Goal: Task Accomplishment & Management: Manage account settings

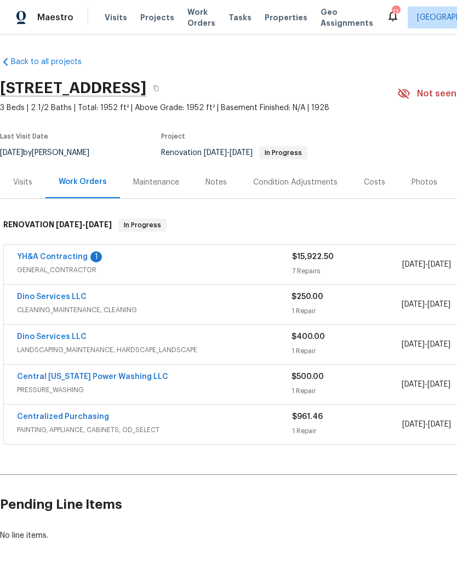
click at [43, 256] on link "YH&A Contracting" at bounding box center [52, 257] width 71 height 8
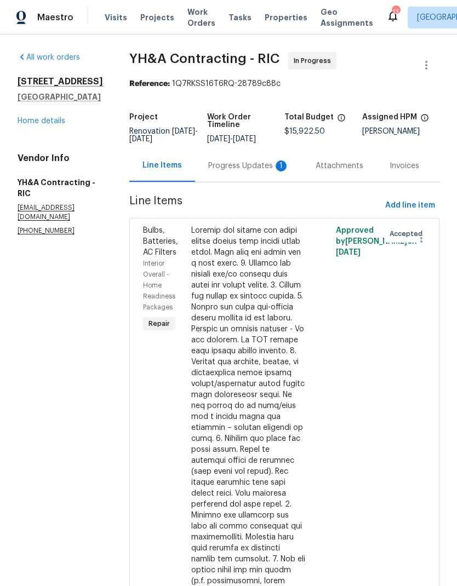
click at [211, 173] on div "Progress Updates 1" at bounding box center [248, 165] width 107 height 32
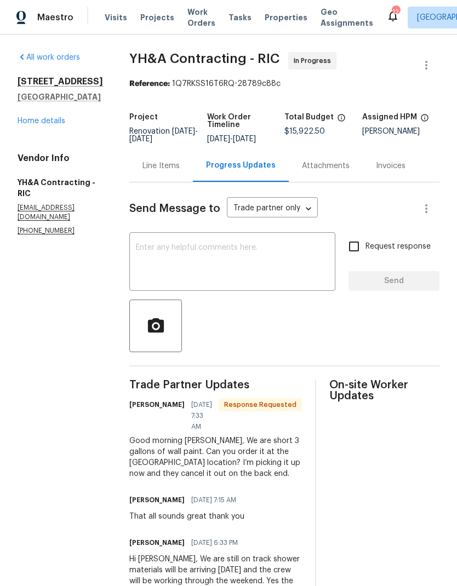
click at [136, 252] on textarea at bounding box center [232, 263] width 193 height 38
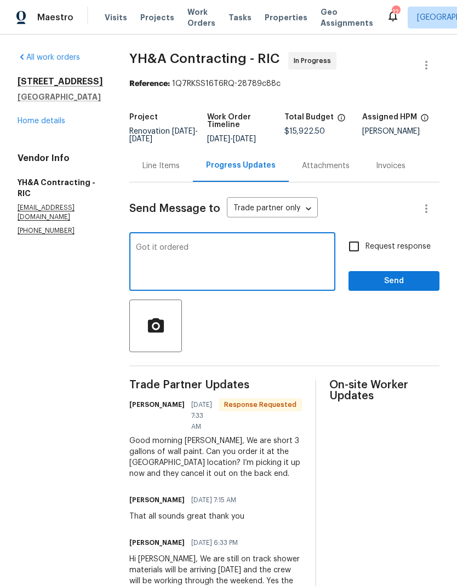
type textarea "Got it ordered"
click at [403, 278] on span "Send" at bounding box center [393, 281] width 73 height 14
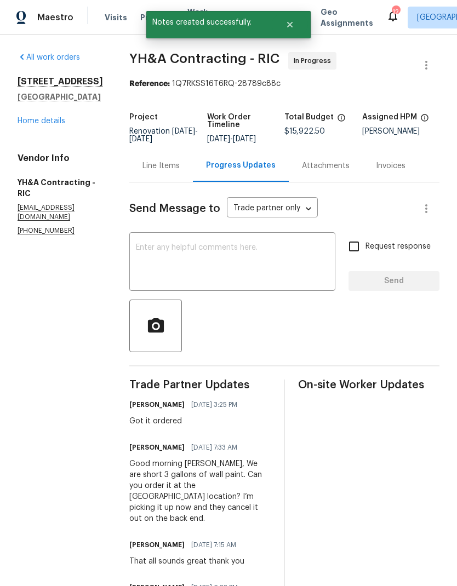
click at [39, 125] on link "Home details" at bounding box center [42, 121] width 48 height 8
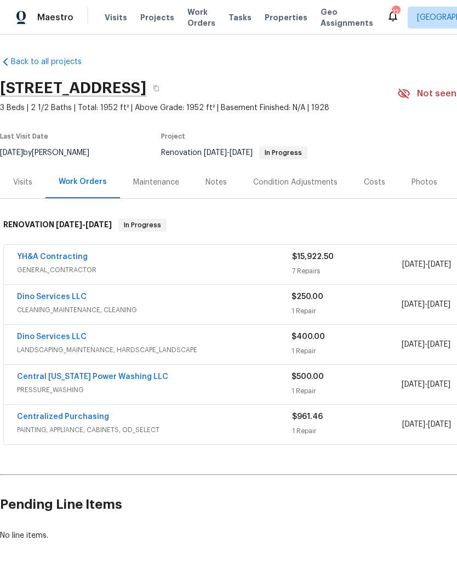
click at [45, 374] on link "Central Virginia Power Washing LLC" at bounding box center [92, 377] width 151 height 8
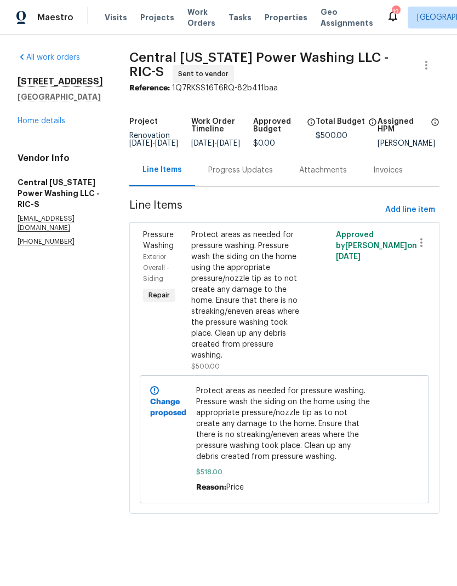
click at [245, 176] on div "Progress Updates" at bounding box center [240, 170] width 65 height 11
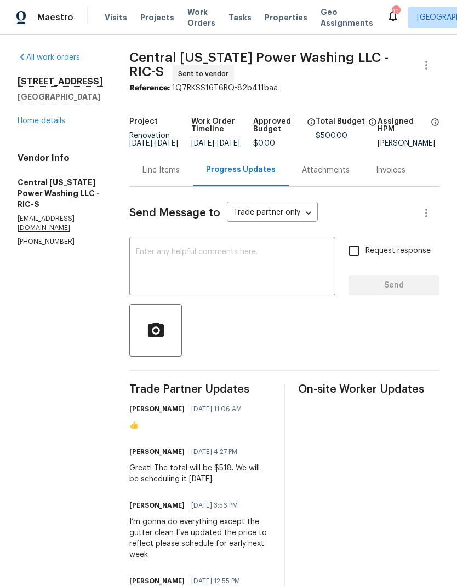
click at [175, 176] on div "Line Items" at bounding box center [161, 170] width 64 height 32
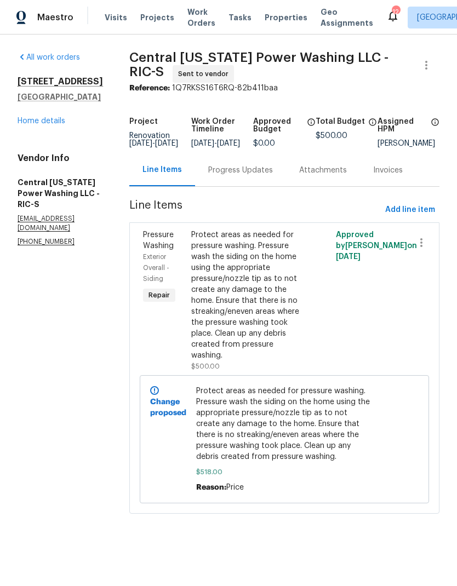
click at [54, 125] on link "Home details" at bounding box center [42, 121] width 48 height 8
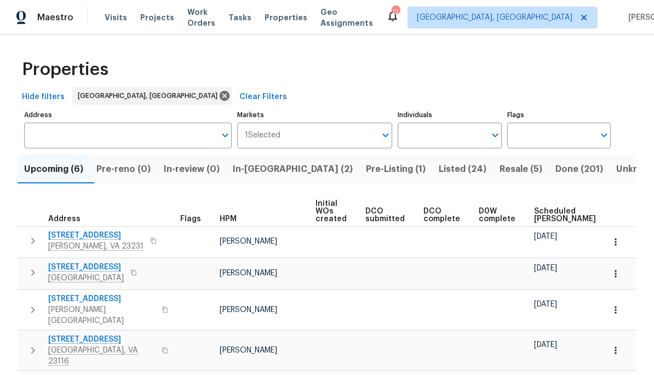
click at [268, 172] on span "In-reno (2)" at bounding box center [293, 169] width 120 height 15
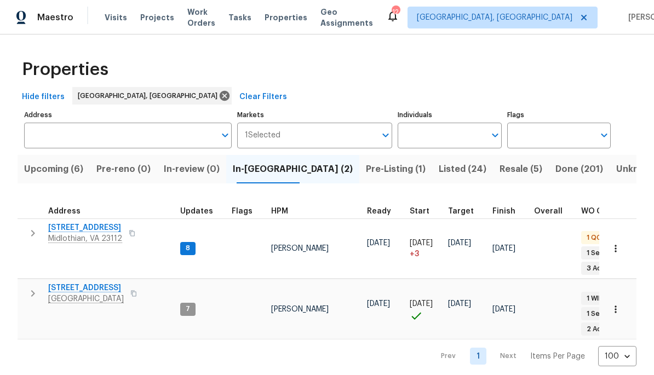
click at [72, 234] on span "Midlothian, VA 23112" at bounding box center [85, 238] width 74 height 11
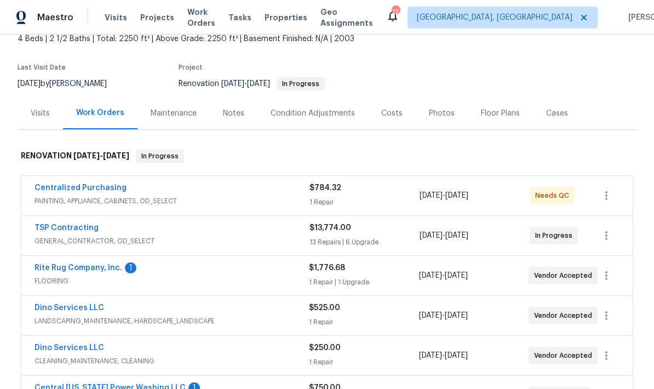
scroll to position [140, 0]
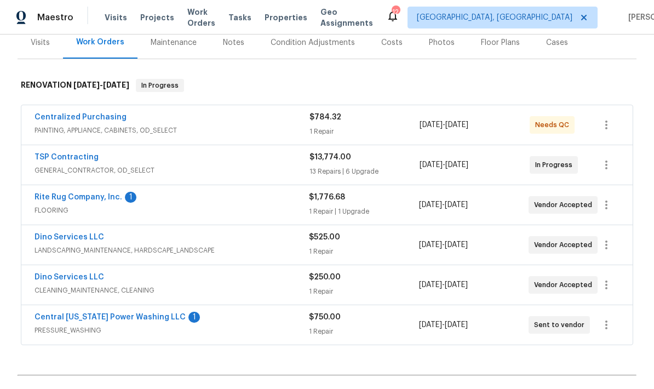
click at [64, 320] on link "Central [US_STATE] Power Washing LLC" at bounding box center [109, 317] width 151 height 8
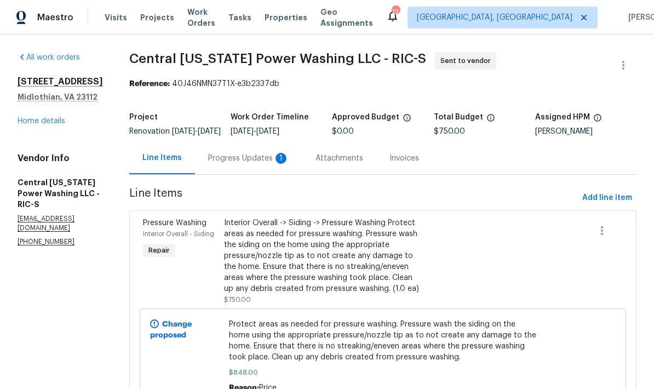
click at [229, 164] on div "Progress Updates 1" at bounding box center [248, 158] width 81 height 11
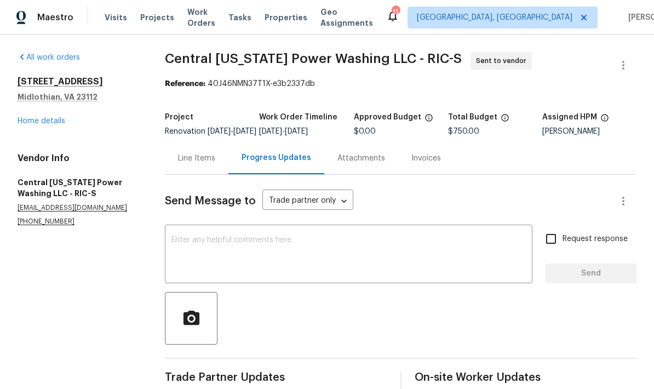
click at [36, 124] on link "Home details" at bounding box center [42, 121] width 48 height 8
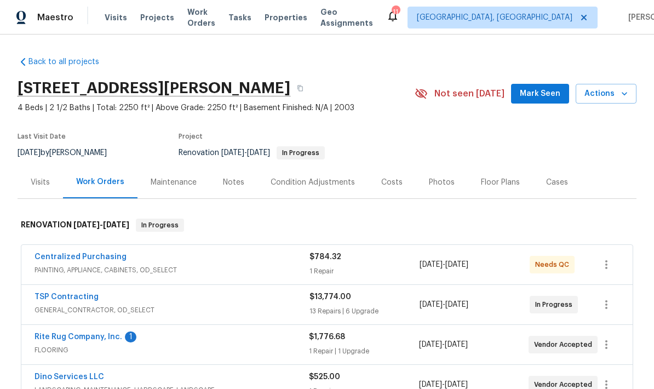
click at [59, 337] on link "Rite Rug Company, Inc." at bounding box center [78, 337] width 88 height 8
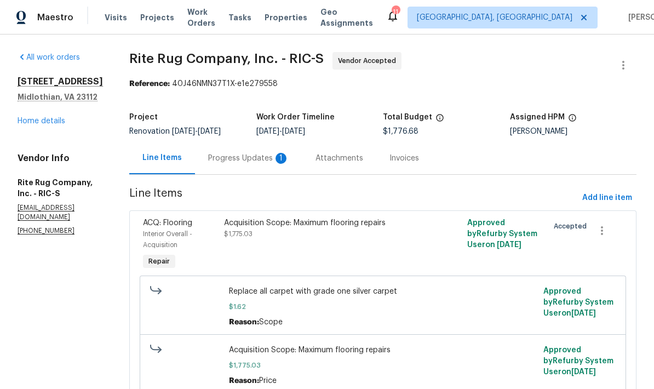
click at [258, 162] on div "Progress Updates 1" at bounding box center [248, 158] width 81 height 11
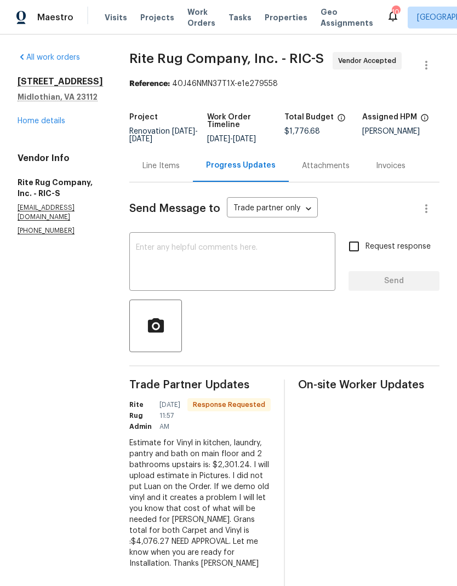
click at [163, 167] on div "Line Items" at bounding box center [160, 165] width 37 height 11
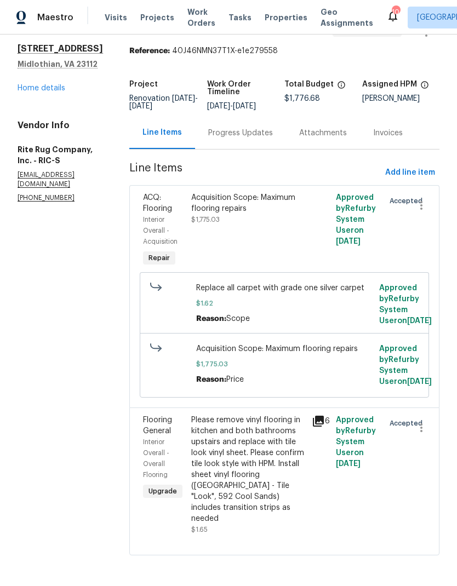
scroll to position [68, 0]
click at [279, 388] on div "Please remove vinyl flooring in kitchen and both bathrooms upstairs and replace…" at bounding box center [248, 469] width 114 height 110
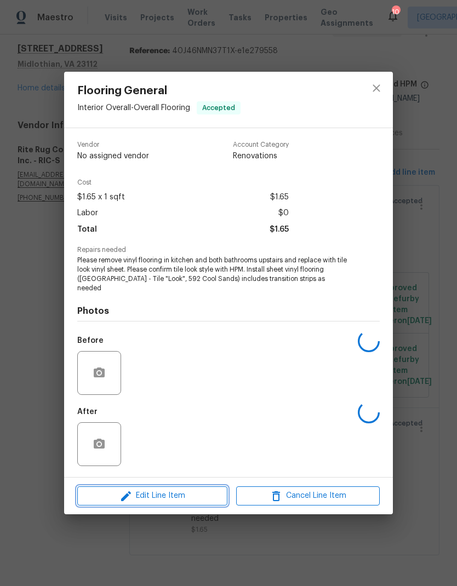
click at [105, 388] on span "Edit Line Item" at bounding box center [151, 496] width 143 height 14
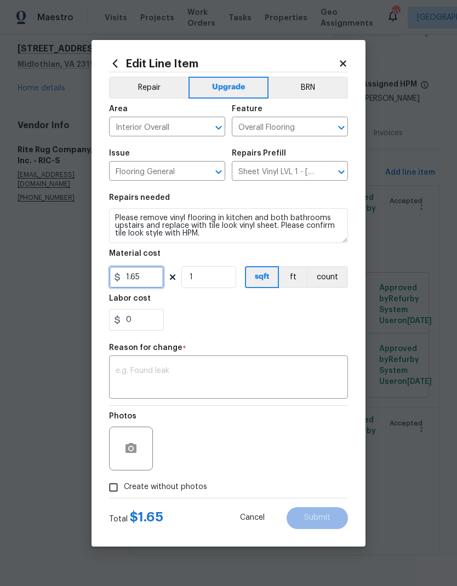
click at [142, 279] on input "1.65" at bounding box center [136, 277] width 55 height 22
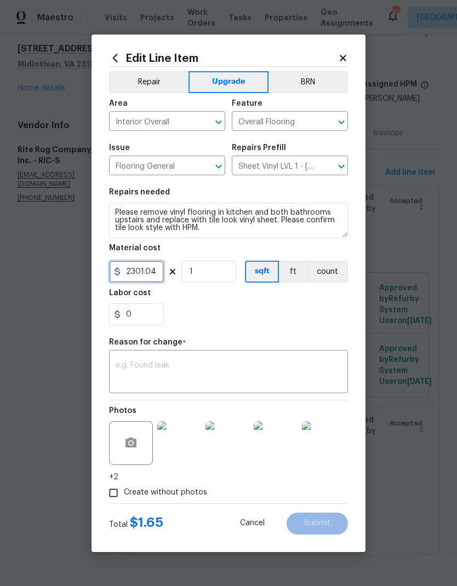
type input "2301.04"
click at [308, 357] on div "x ​" at bounding box center [228, 373] width 239 height 41
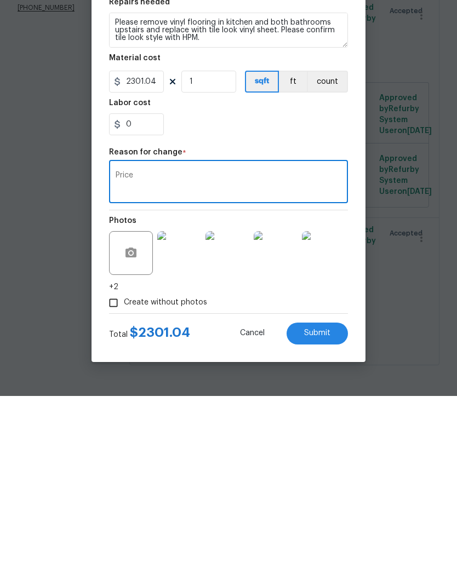
type textarea "Price"
click at [343, 388] on div "Create without photos" at bounding box center [228, 492] width 239 height 21
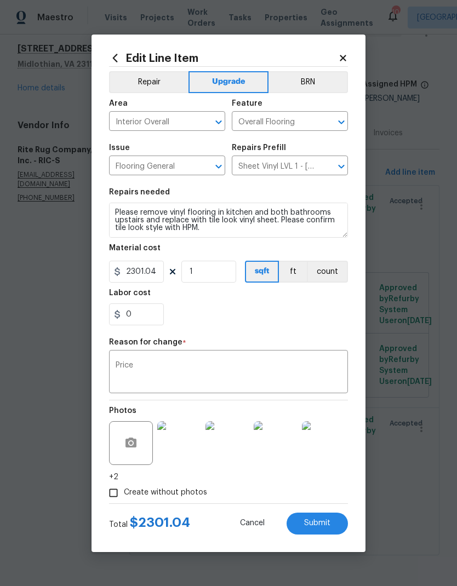
click at [329, 388] on span "Submit" at bounding box center [317, 523] width 26 height 8
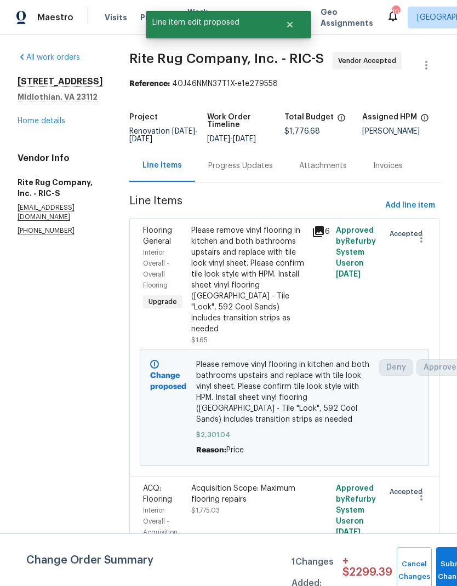
click at [32, 123] on link "Home details" at bounding box center [42, 121] width 48 height 8
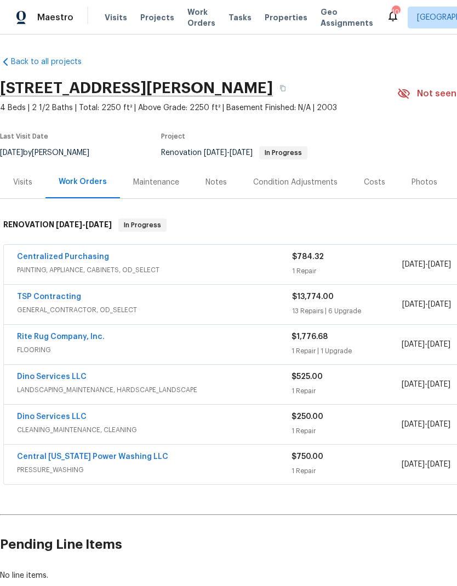
click at [42, 333] on link "Rite Rug Company, Inc." at bounding box center [61, 337] width 88 height 8
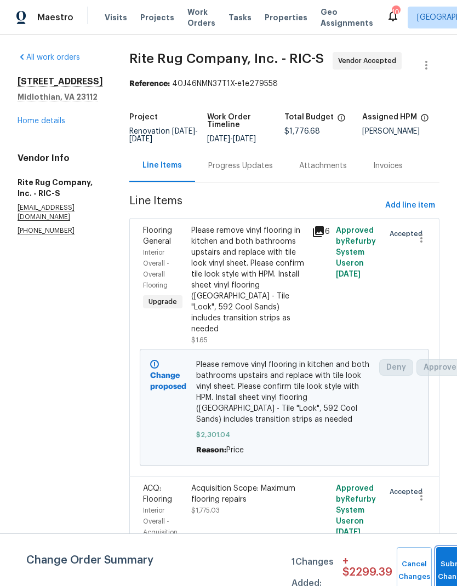
click at [445, 388] on button "Submit Changes" at bounding box center [453, 570] width 35 height 47
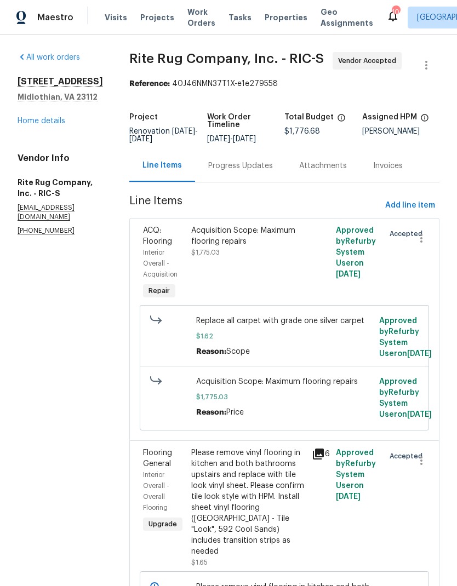
click at [54, 123] on link "Home details" at bounding box center [42, 121] width 48 height 8
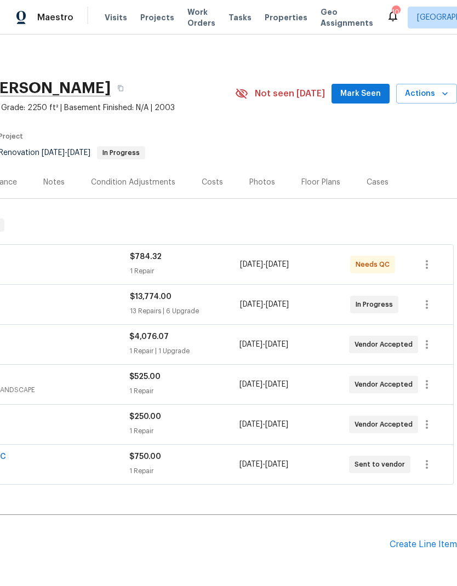
scroll to position [0, 162]
click at [360, 96] on span "Mark Seen" at bounding box center [360, 94] width 41 height 14
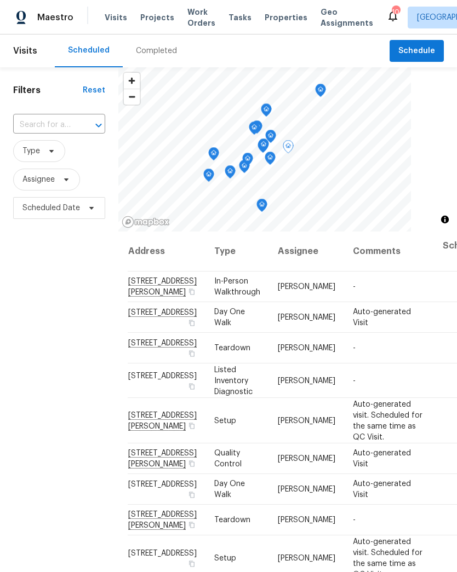
scroll to position [0, 3]
click at [0, 0] on span at bounding box center [0, 0] width 0 height 0
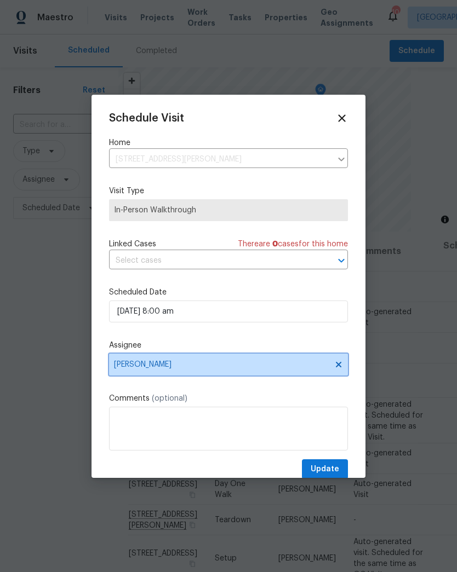
click at [249, 368] on span "[PERSON_NAME]" at bounding box center [221, 364] width 215 height 9
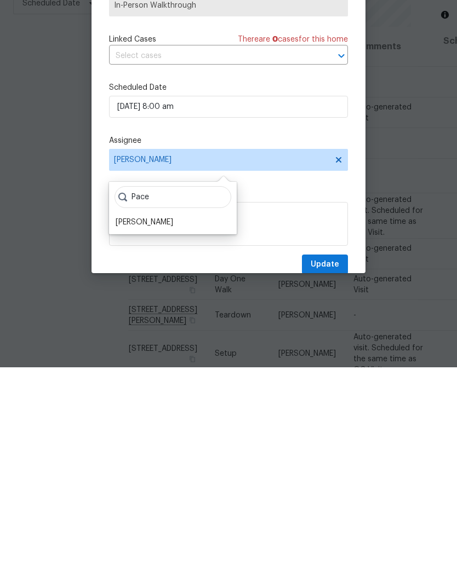
type input "Pace"
click at [129, 422] on div "[PERSON_NAME]" at bounding box center [144, 427] width 57 height 11
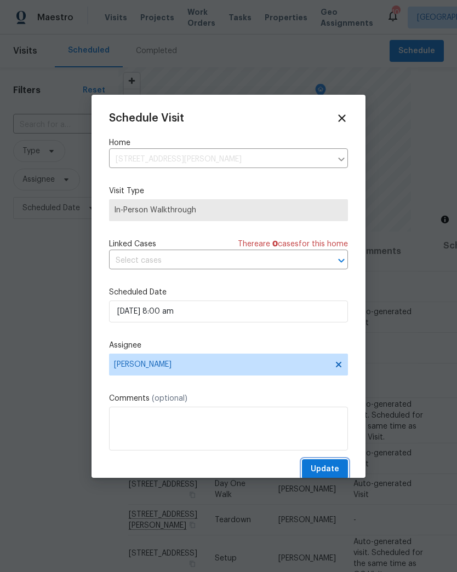
click at [332, 466] on span "Update" at bounding box center [324, 470] width 28 height 14
